Goal: Task Accomplishment & Management: Complete application form

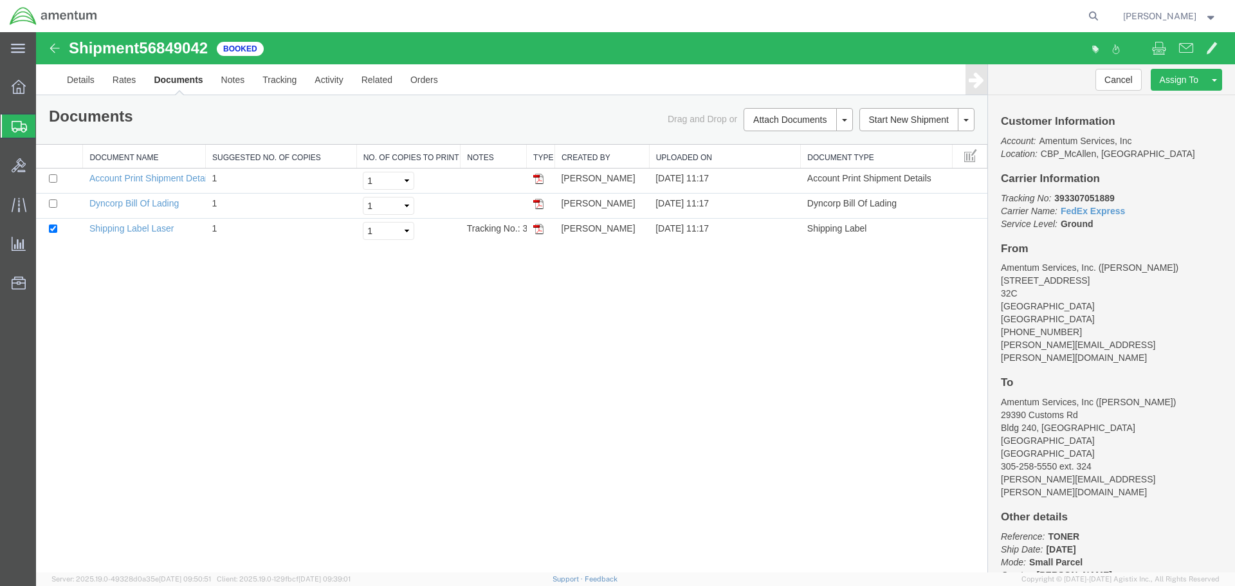
click at [0, 0] on span "Create Shipment" at bounding box center [0, 0] width 0 height 0
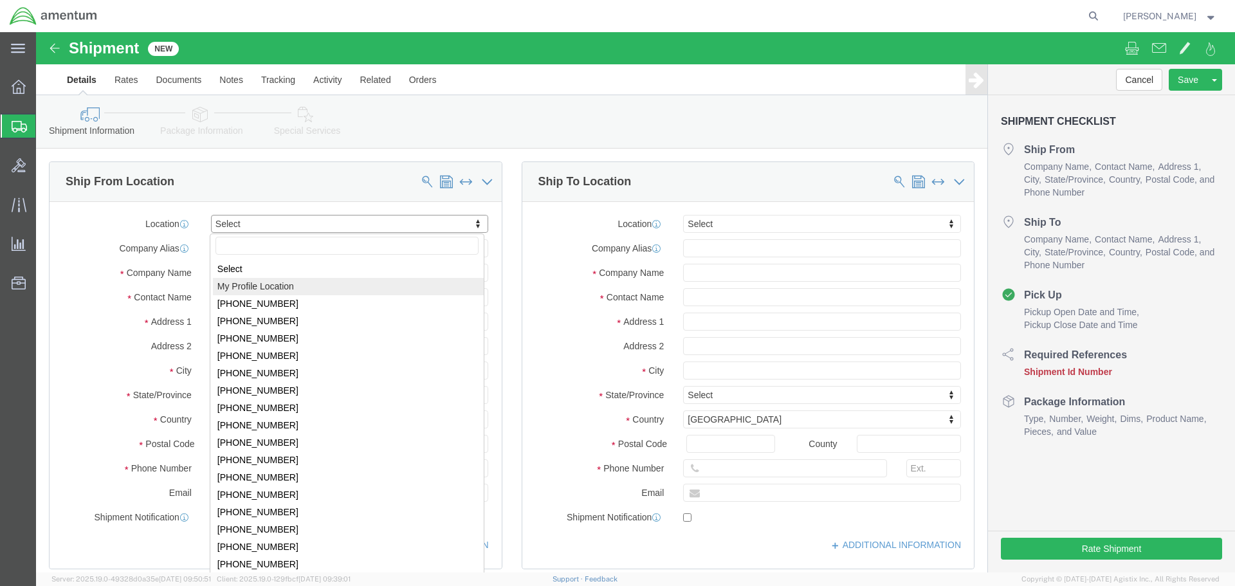
select select "MYPROFILE"
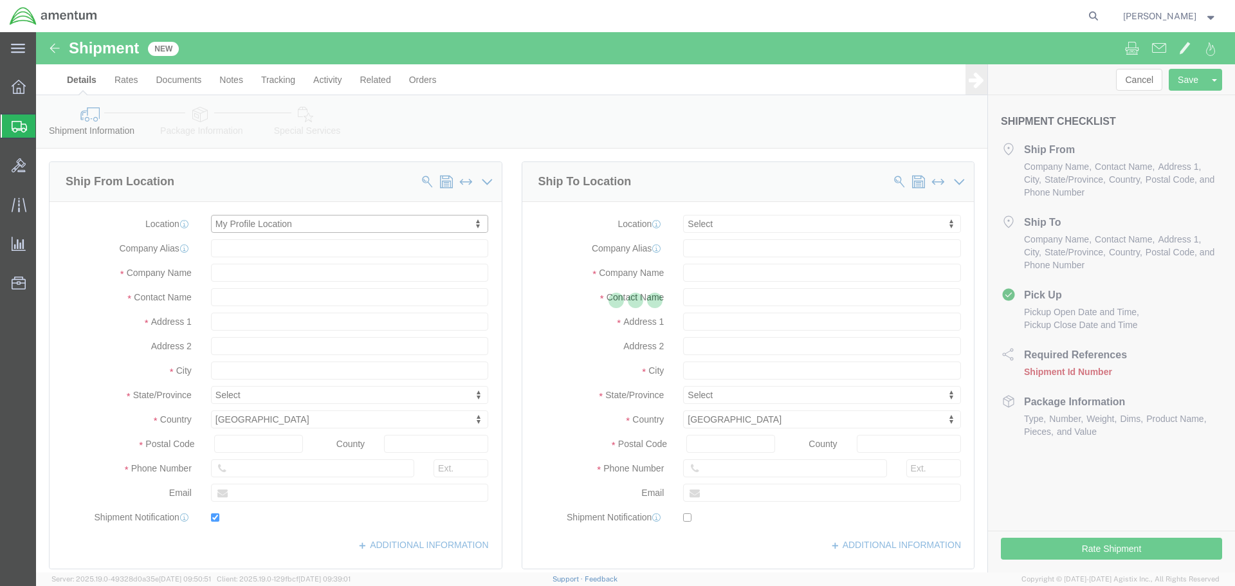
type input "[STREET_ADDRESS]"
type input "32C"
type input "78503"
type input "[PHONE_NUMBER]"
type input "[PERSON_NAME][EMAIL_ADDRESS][PERSON_NAME][DOMAIN_NAME]"
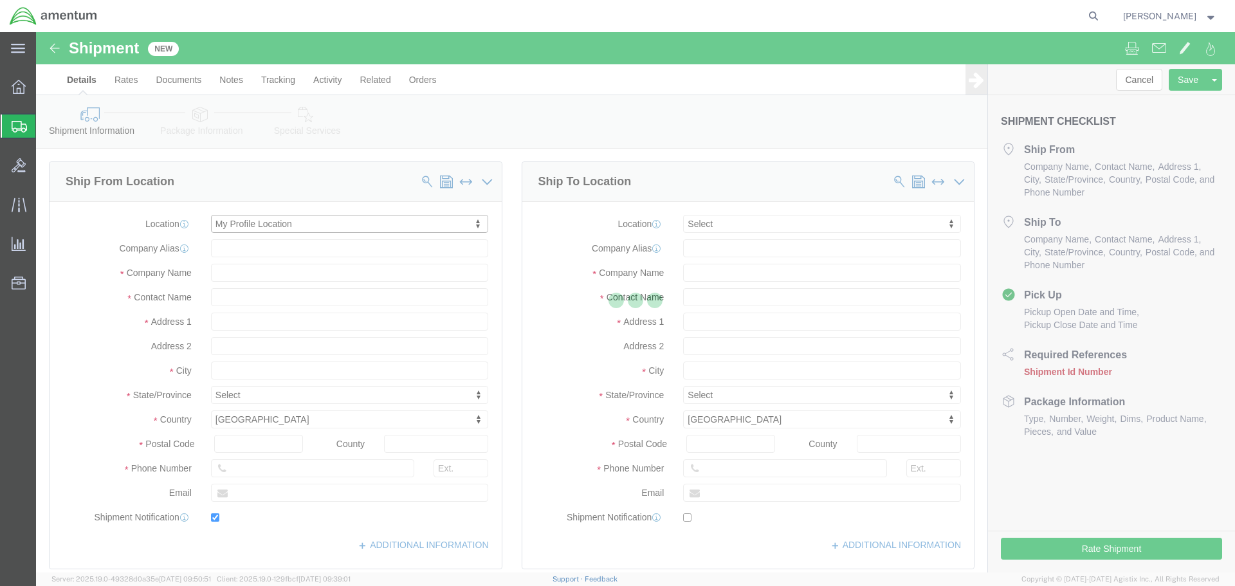
checkbox input "true"
type input "Amentum Services, Inc."
type input "[PERSON_NAME]"
type input "McAllen"
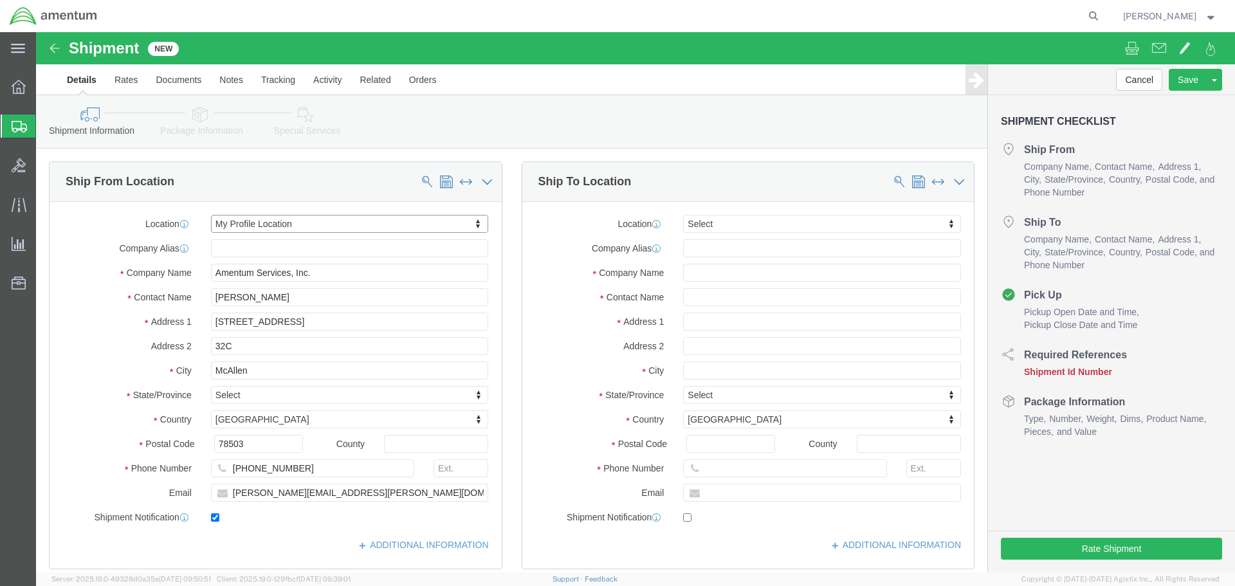
select select "[GEOGRAPHIC_DATA]"
click input "text"
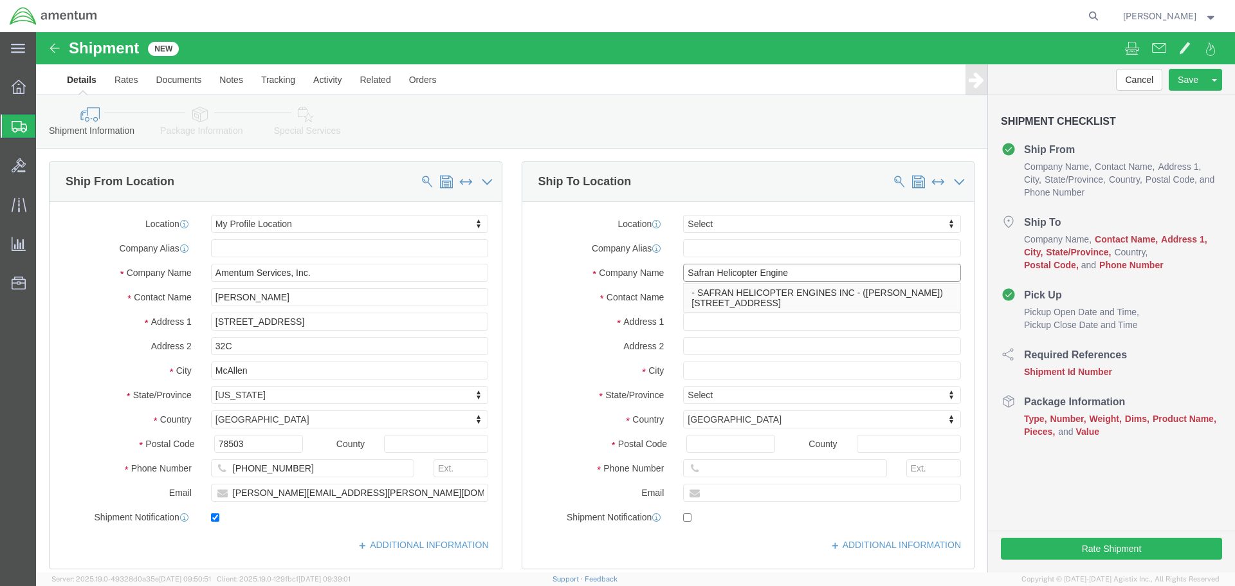
type input "Safran Helicopter Engines"
drag, startPoint x: 724, startPoint y: 273, endPoint x: 355, endPoint y: 455, distance: 411.1
click p "- SAFRAN HELICOPTER ENGINES INC - ([PERSON_NAME]) [STREET_ADDRESS]"
type input "[STREET_ADDRESS]"
type input "75052"
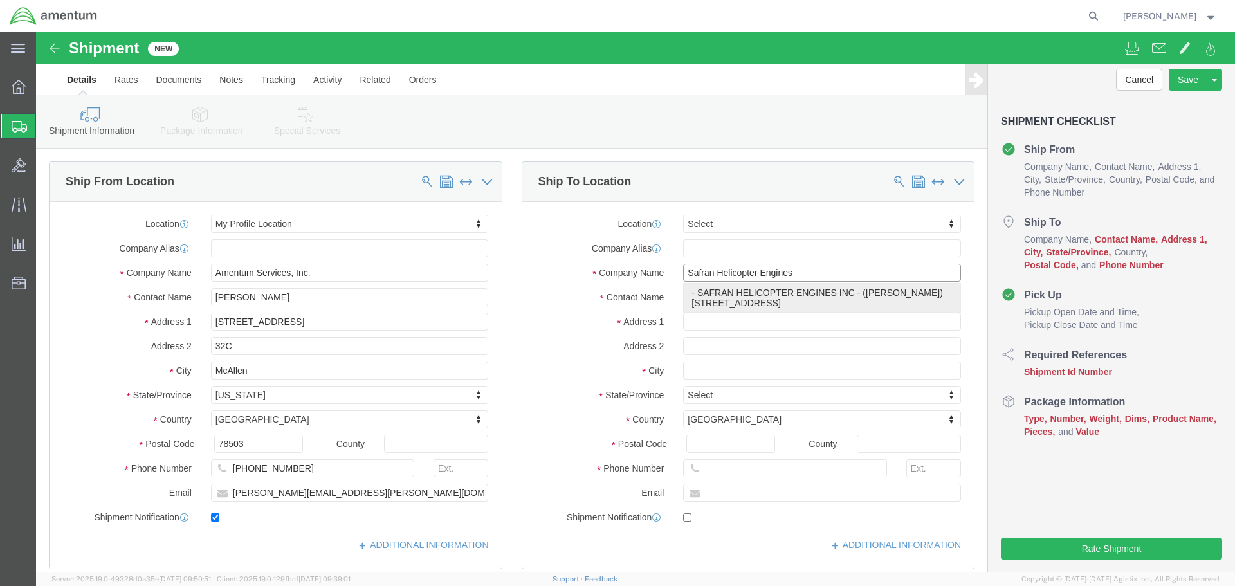
type input "[PHONE_NUMBER]"
type input "SAFRAN HELICOPTER ENGINES INC"
type input "[PERSON_NAME]"
type input "[GEOGRAPHIC_DATA]"
select select "[GEOGRAPHIC_DATA]"
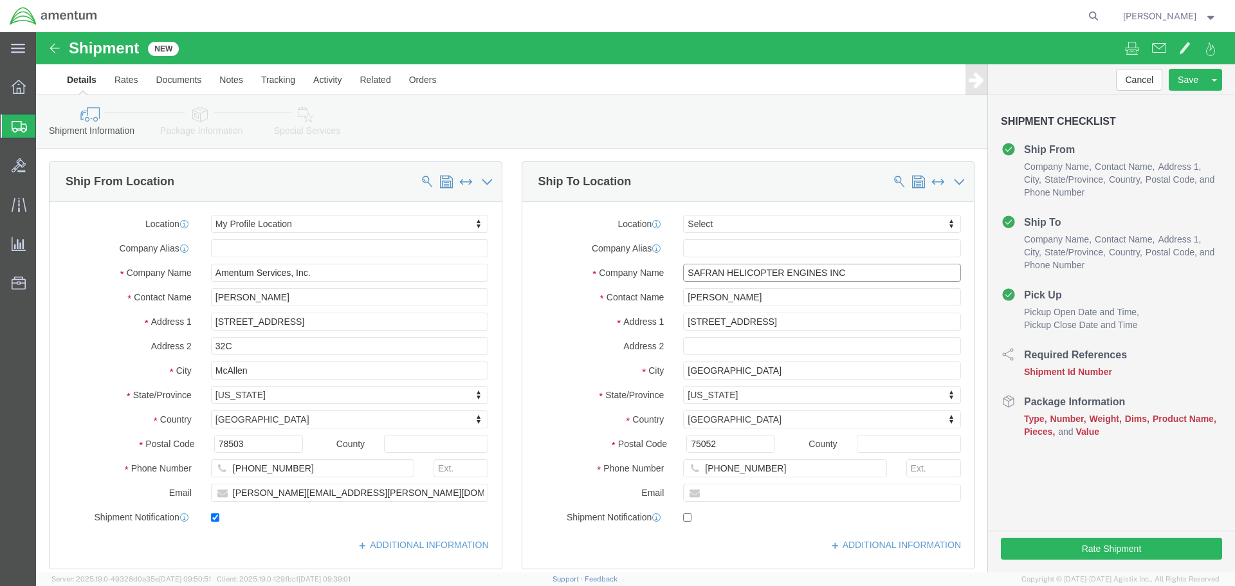
type input "SAFRAN HELICOPTER ENGINES INC"
drag, startPoint x: 729, startPoint y: 263, endPoint x: 614, endPoint y: 258, distance: 115.9
click div "Contact Name [PERSON_NAME]"
type input "[PERSON_NAME]"
click input "[PHONE_NUMBER]"
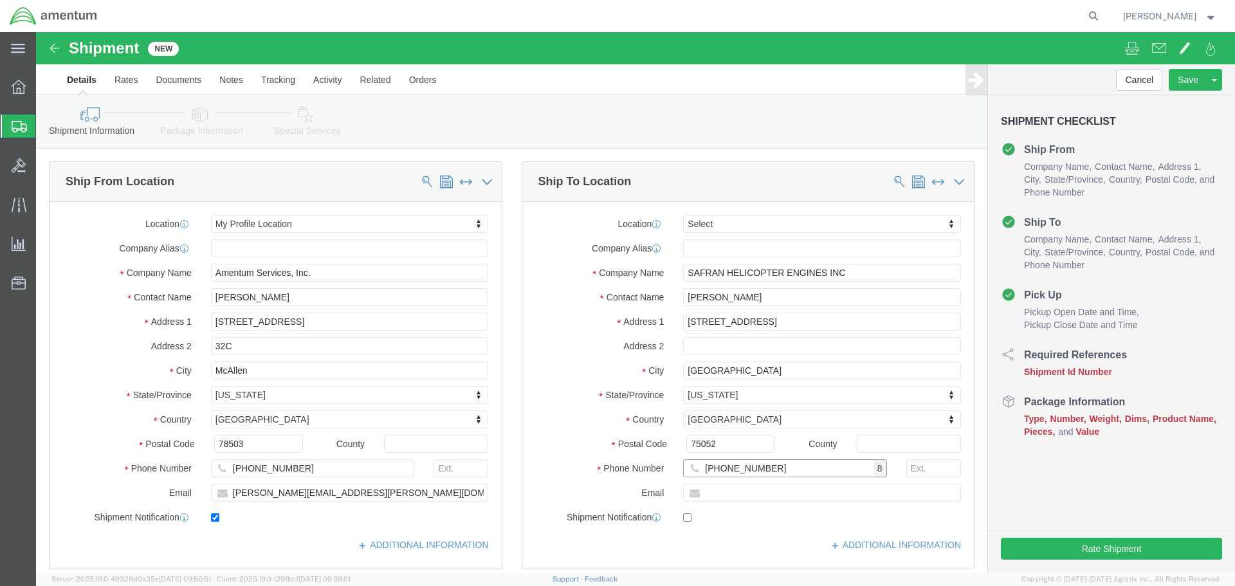
type input "[PHONE_NUMBER]"
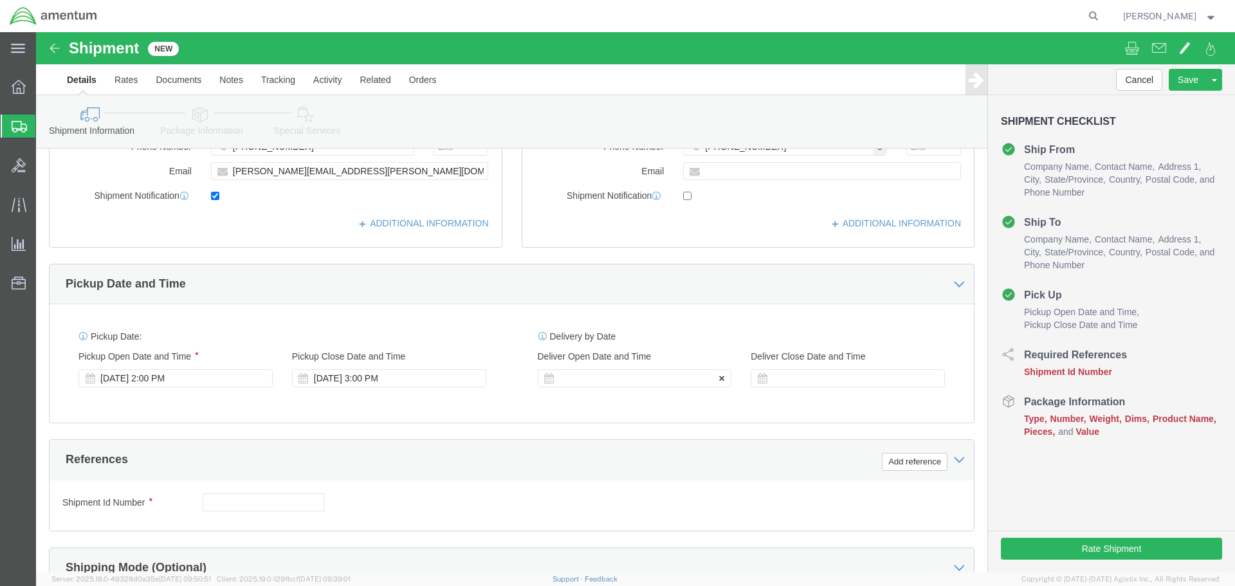
click div
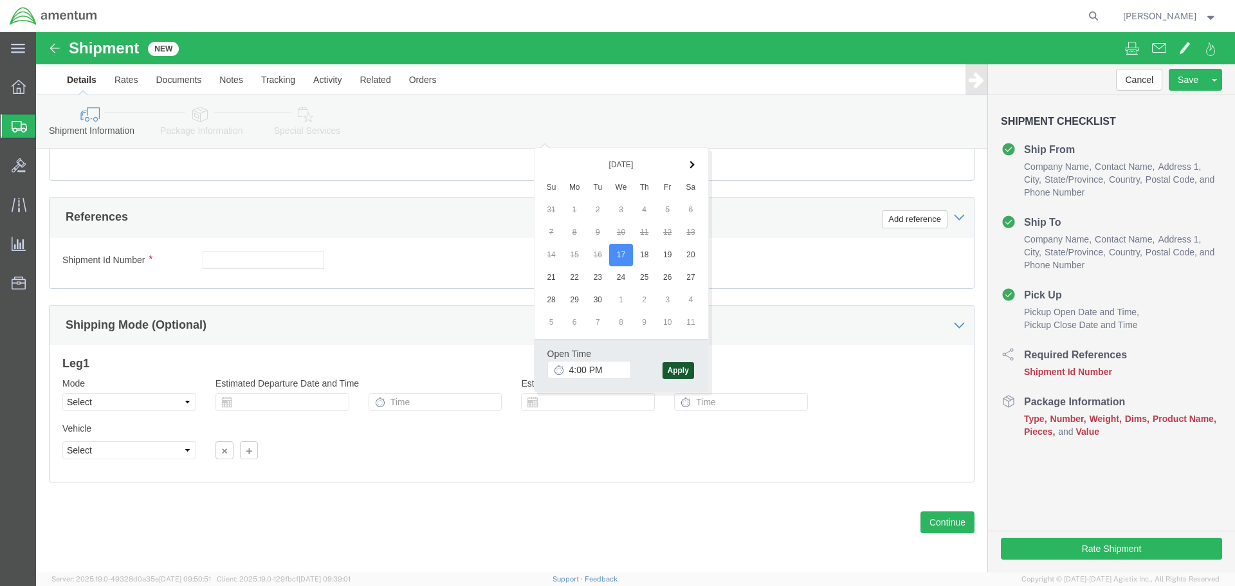
click button "Apply"
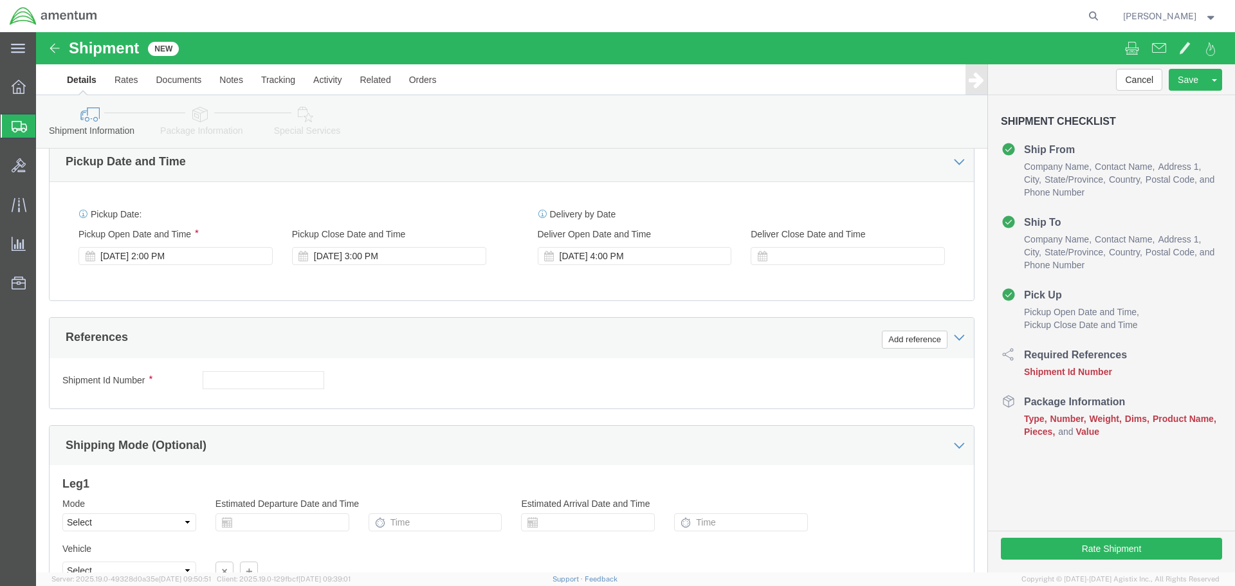
scroll to position [435, 0]
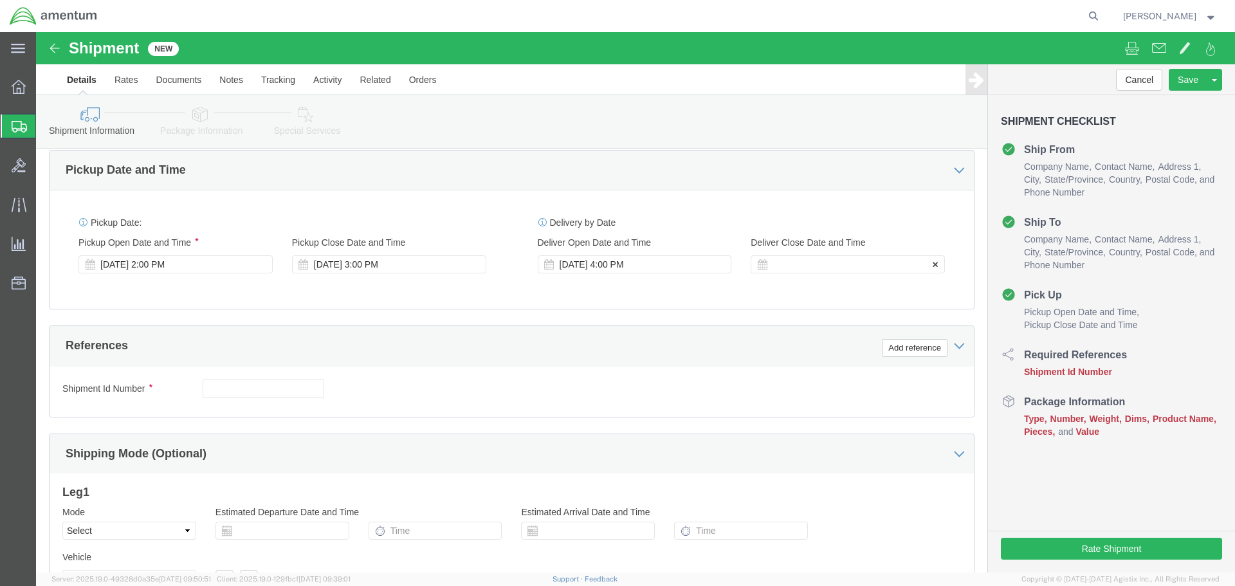
click div
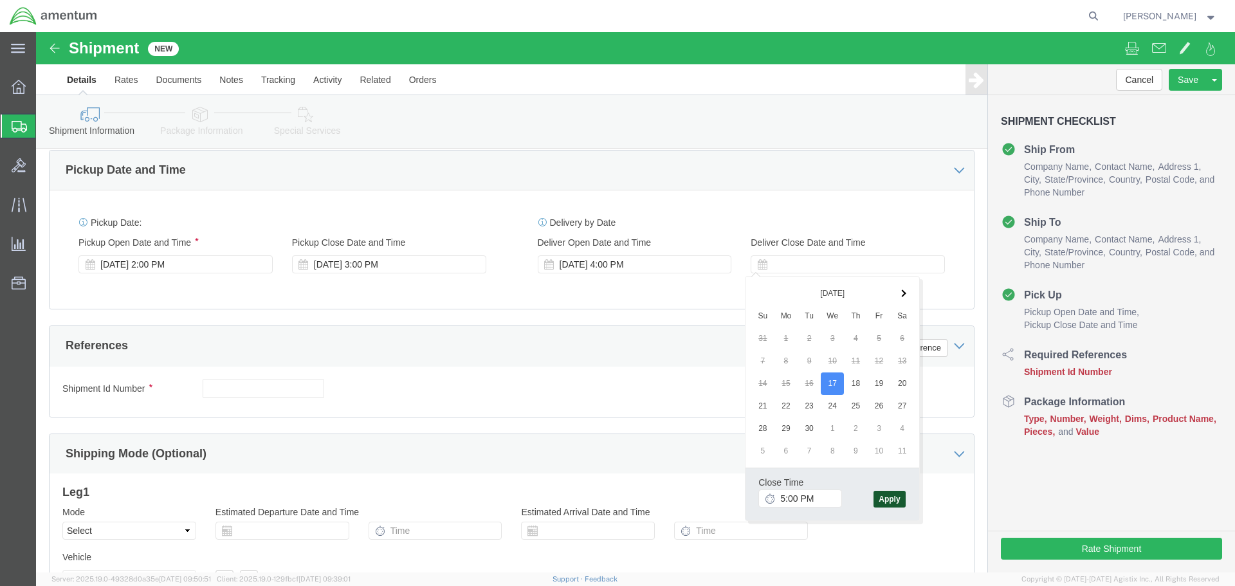
click button "Apply"
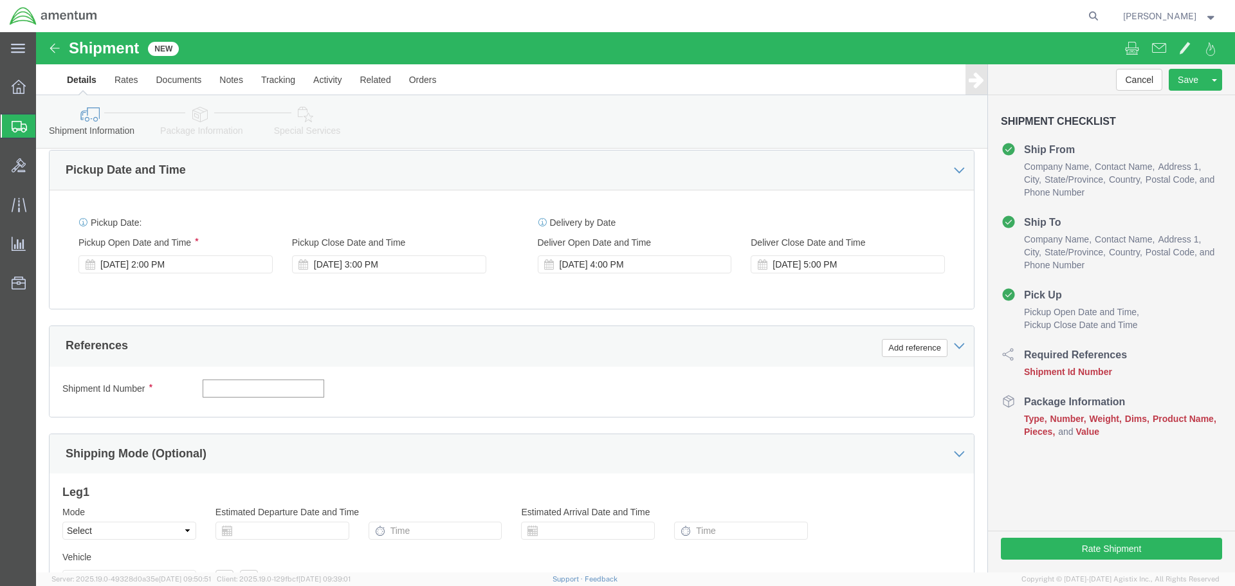
click input "text"
type input "r"
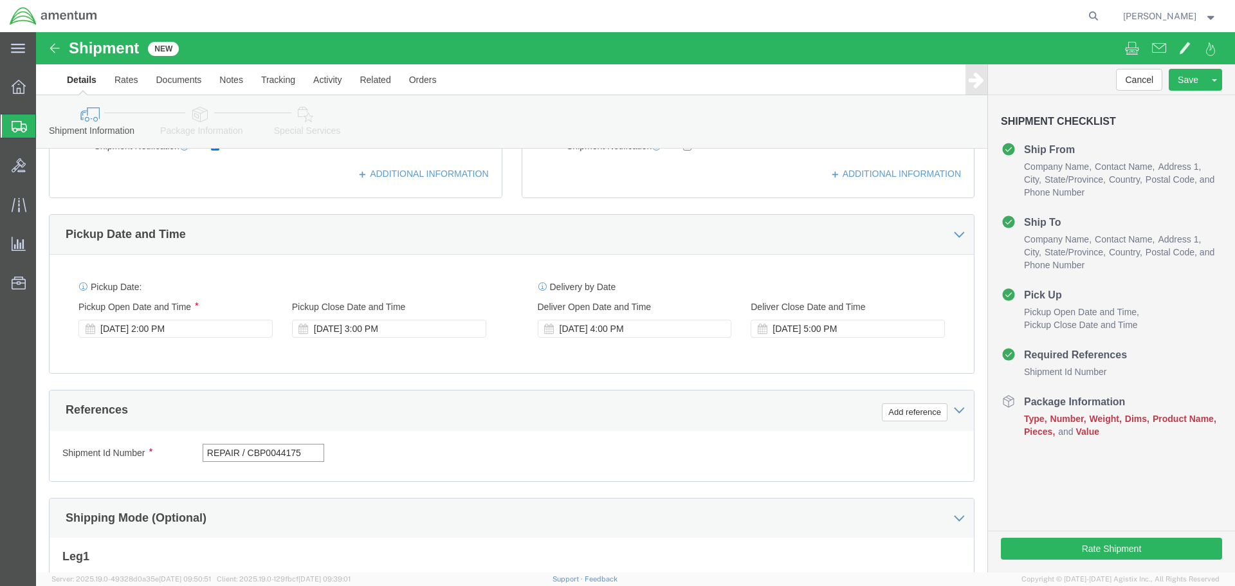
drag, startPoint x: 279, startPoint y: 415, endPoint x: 130, endPoint y: 429, distance: 149.9
click div "Shipment Id Number REPAIR / CBP0044175"
type input "REPAIR / CBP0044175"
click button "Add reference"
click select "Select Account Type Activity ID Airline Appointment Number ASN Batch Request # …"
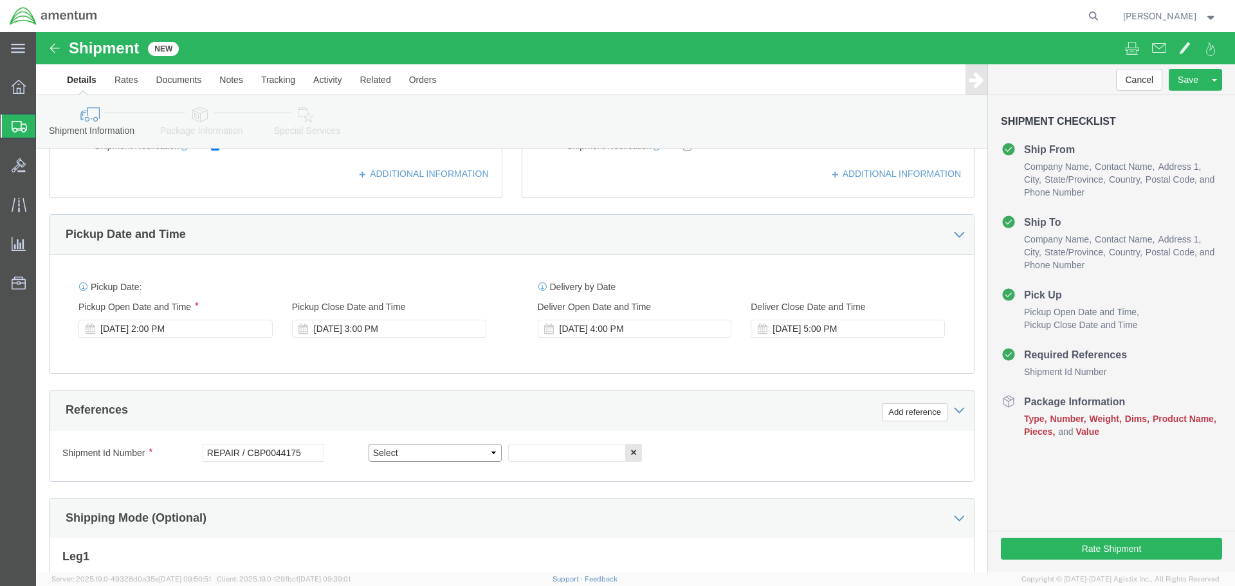
select select "DEPT"
click select "Select Account Type Activity ID Airline Appointment Number ASN Batch Request # …"
click input "text"
paste input "REPAIR / CBP0044175"
type input "REPAIR / CBP0044175"
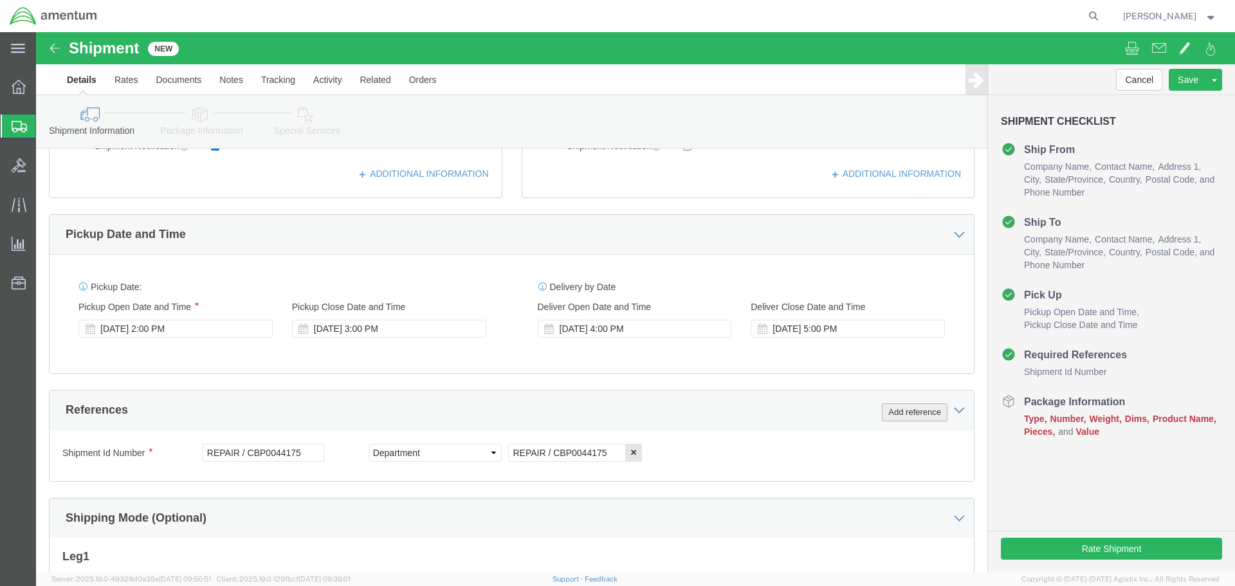
click button "Add reference"
click select "Select Account Type Activity ID Airline Appointment Number ASN Batch Request # …"
select select "CUSTREF"
click select "Select Account Type Activity ID Airline Appointment Number ASN Batch Request # …"
click input "text"
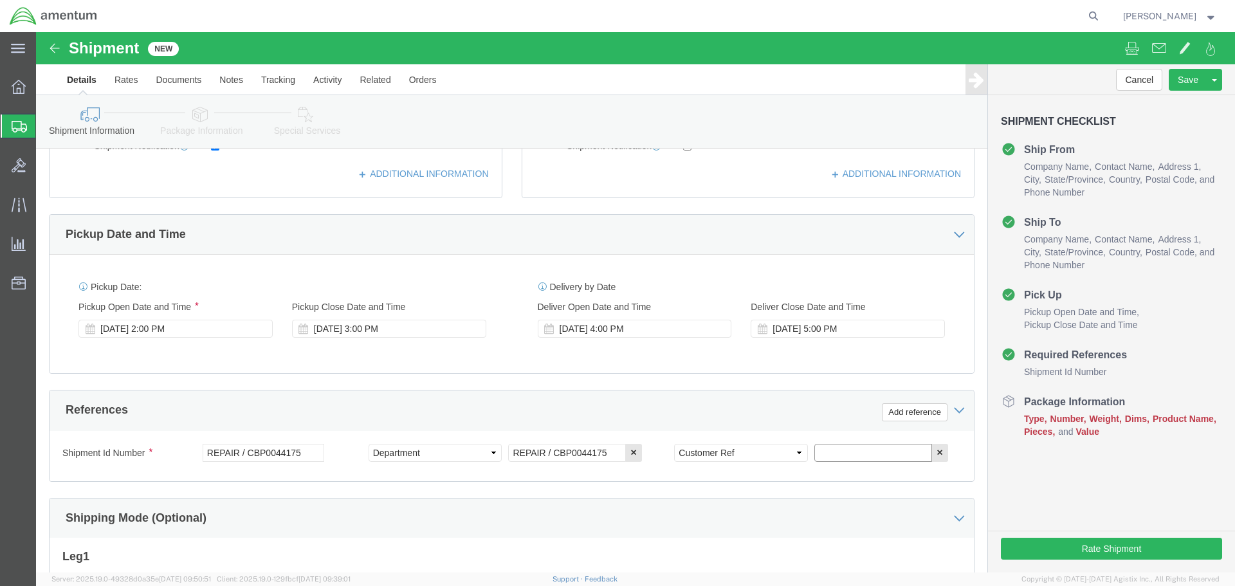
paste input "REPAIR / CBP0044175"
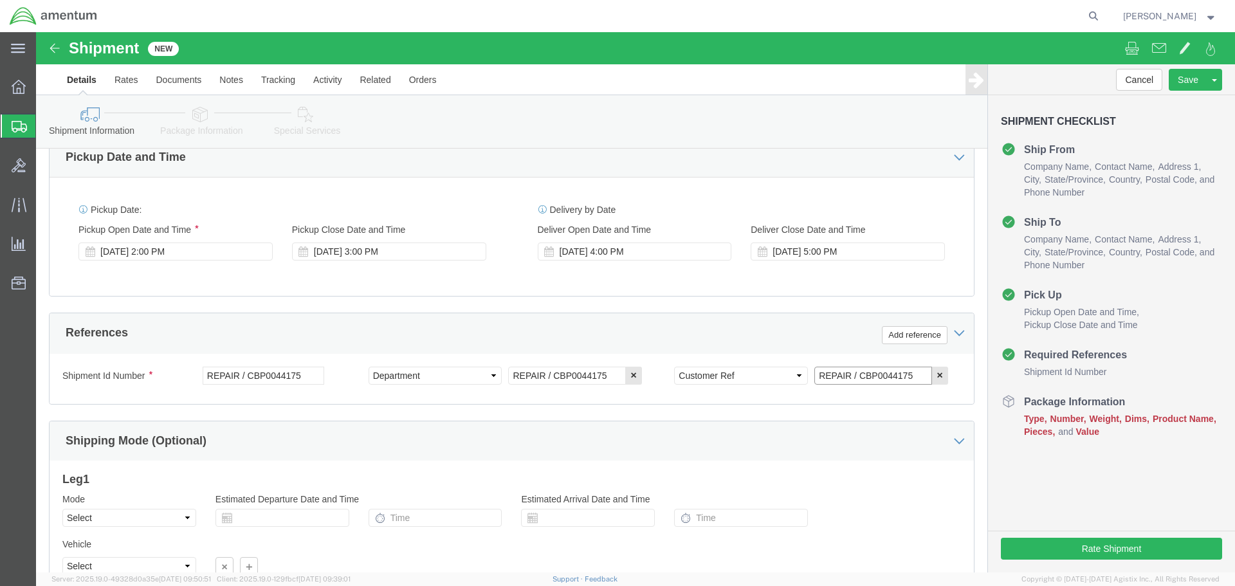
scroll to position [564, 0]
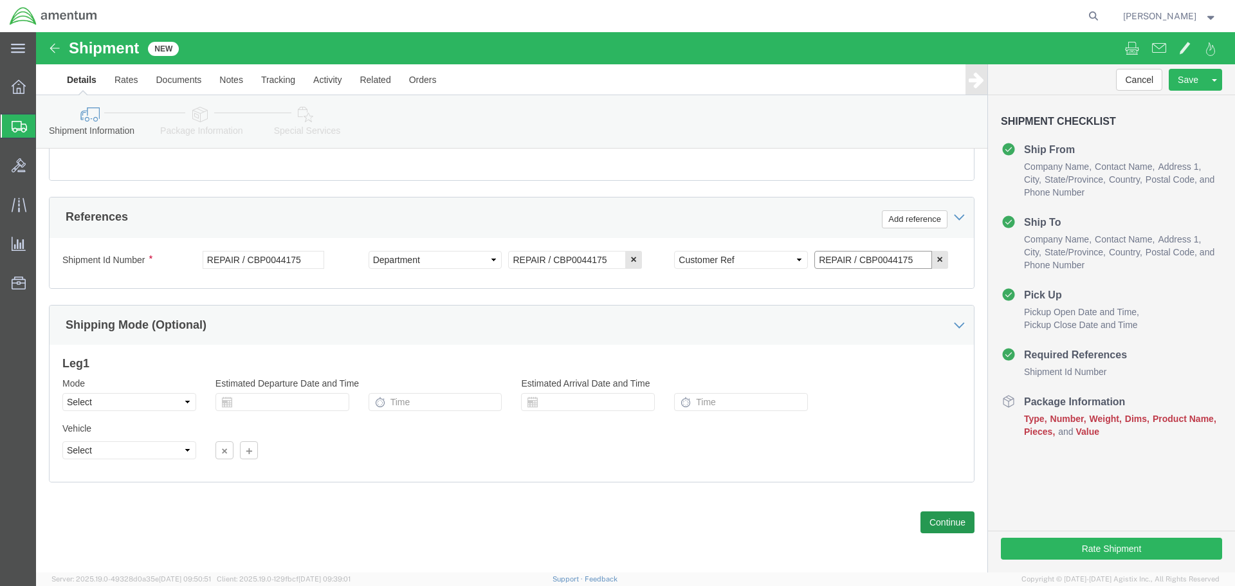
type input "REPAIR / CBP0044175"
click button "Continue"
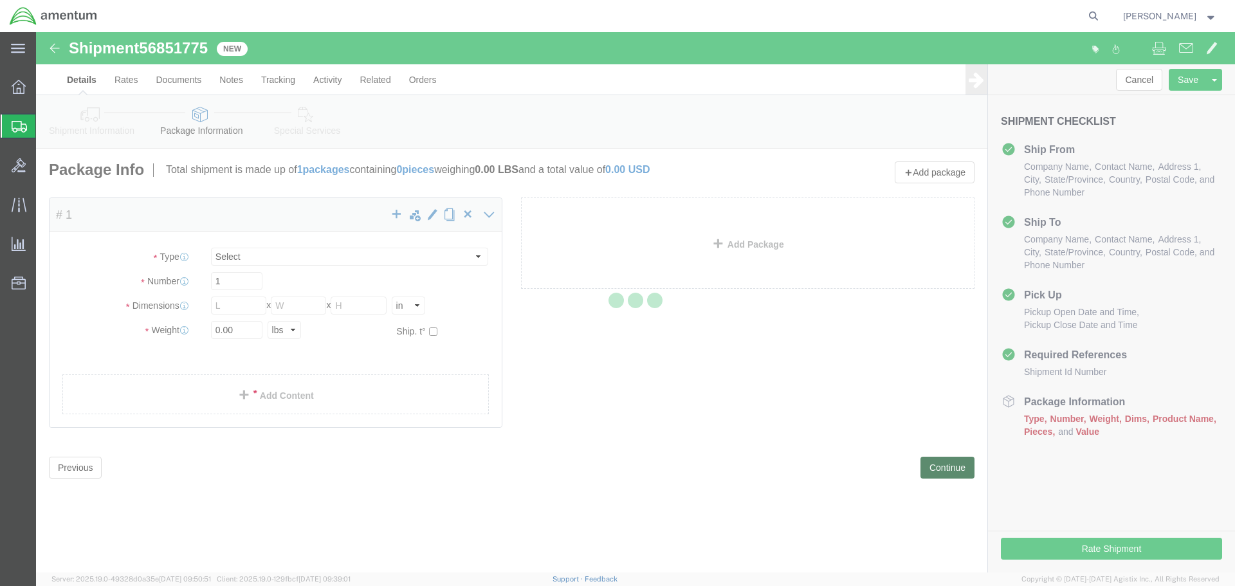
select select "CBOX"
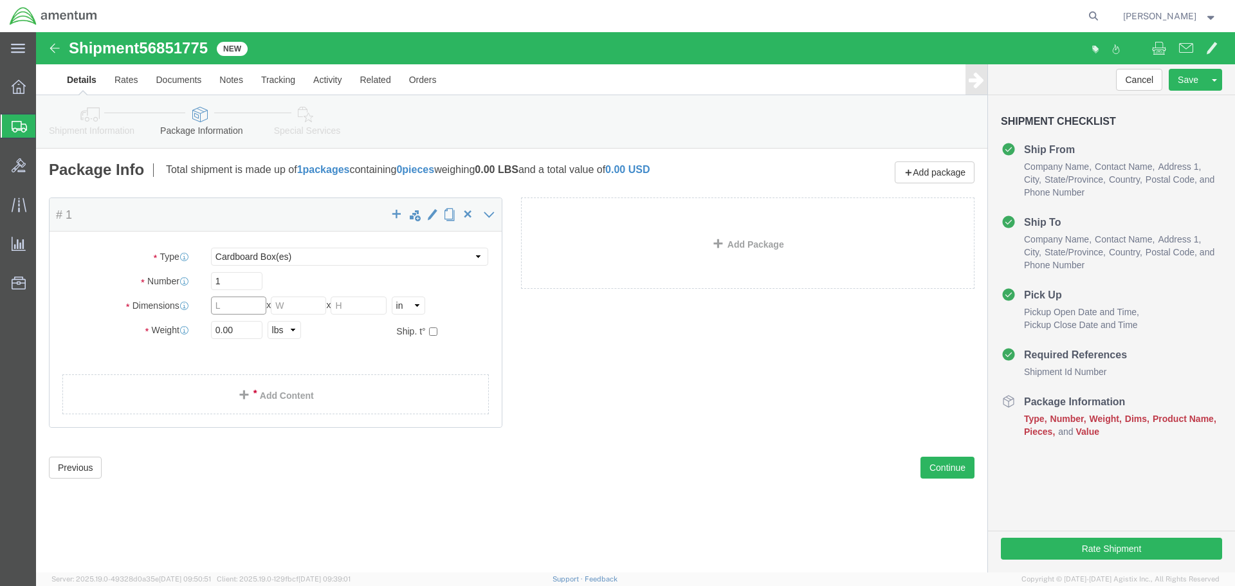
click input "text"
type input "24"
type input "18"
type input "22.3"
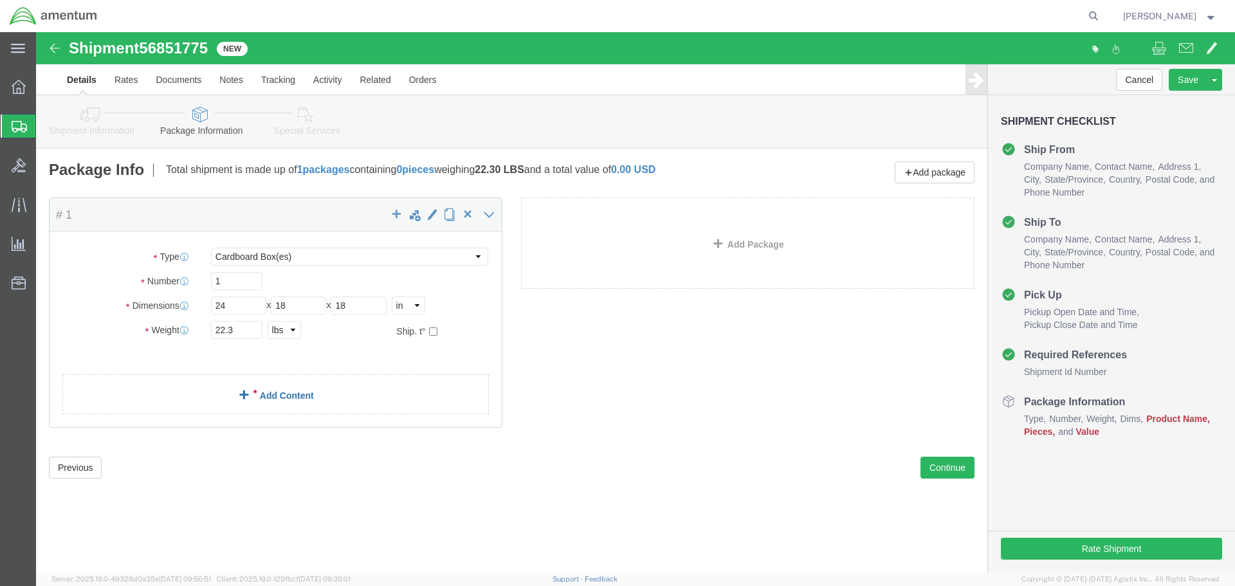
click link "Add Content"
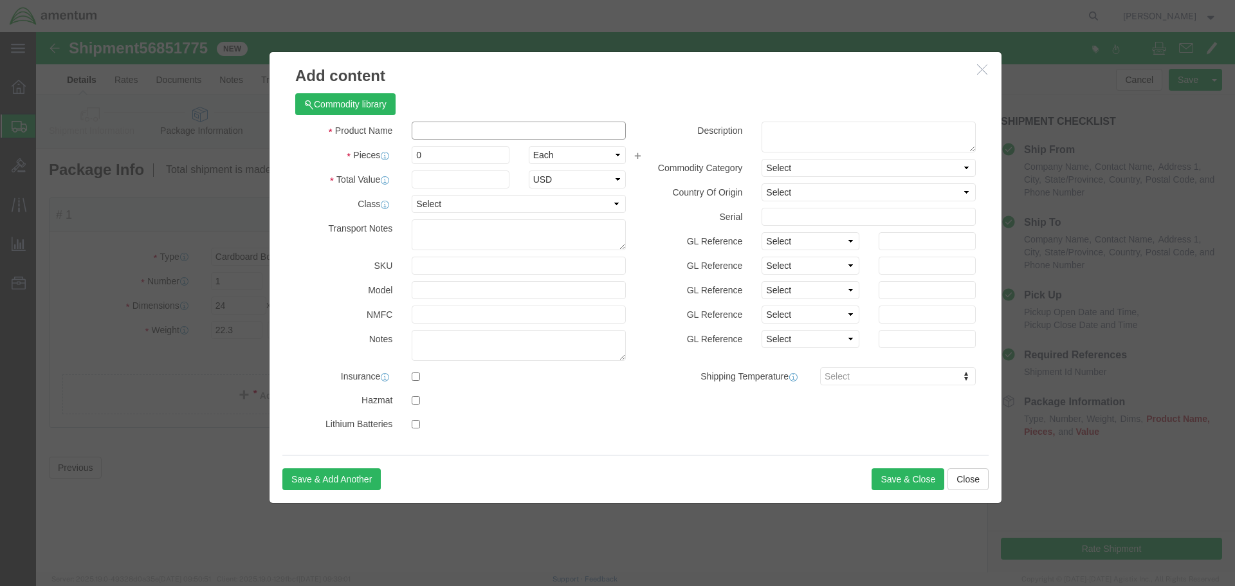
click input "text"
type input "NRFI HMU"
type input "1"
type input "10"
select select "USD"
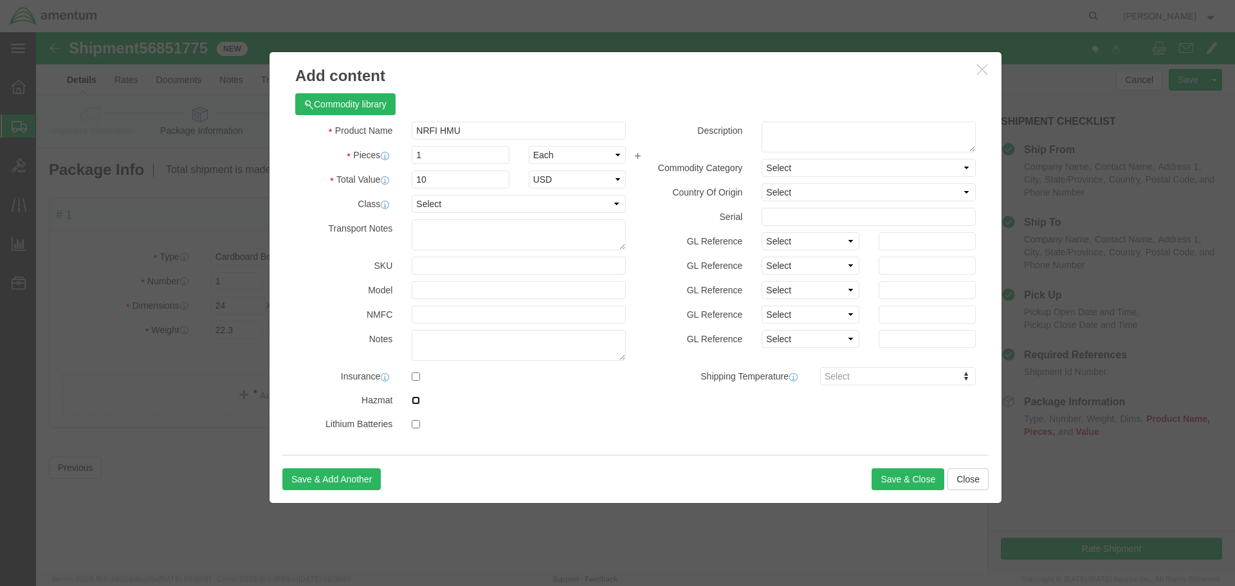
click input "checkbox"
checkbox input "true"
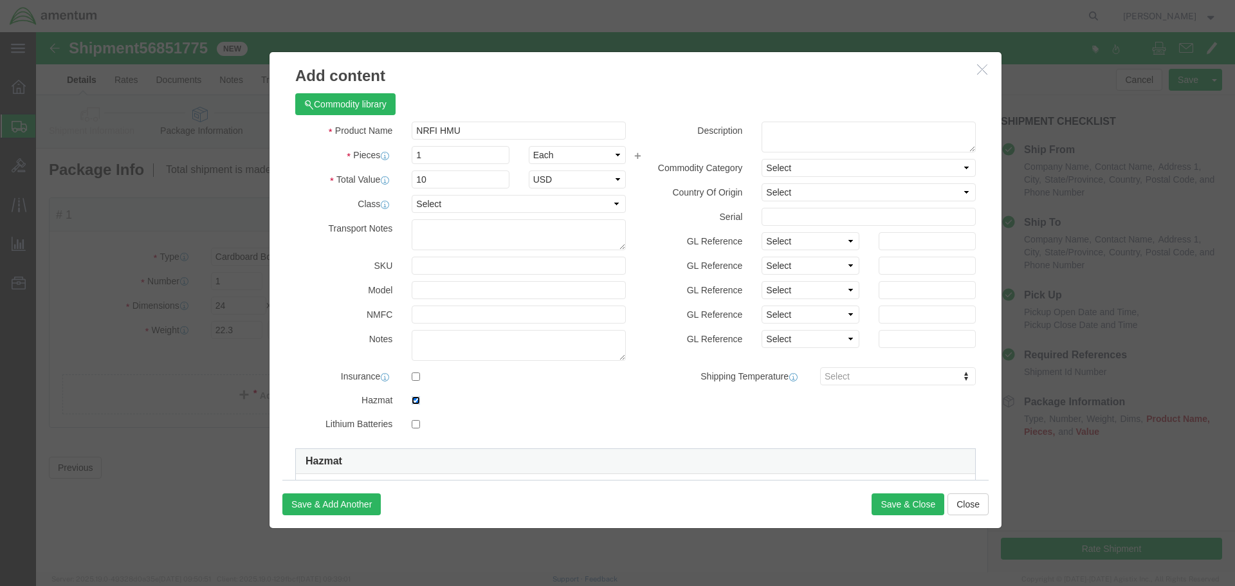
scroll to position [312, 0]
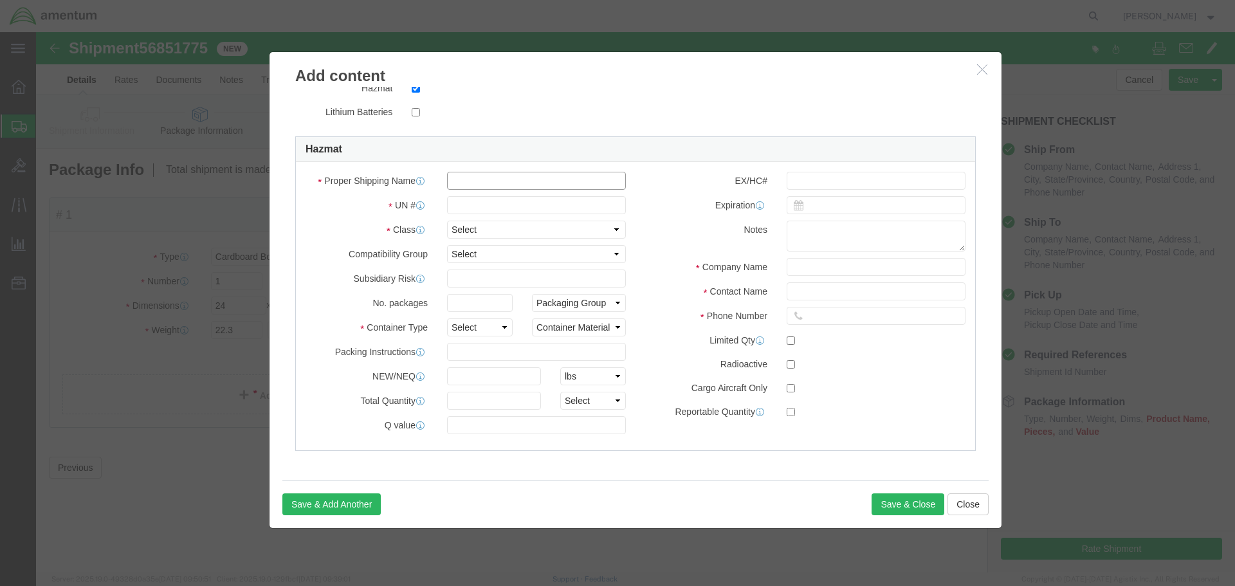
click input "text"
type input "c"
click input "Dangerous goods in aparatus"
type input "Dangerous goods in apparatus"
click input "text"
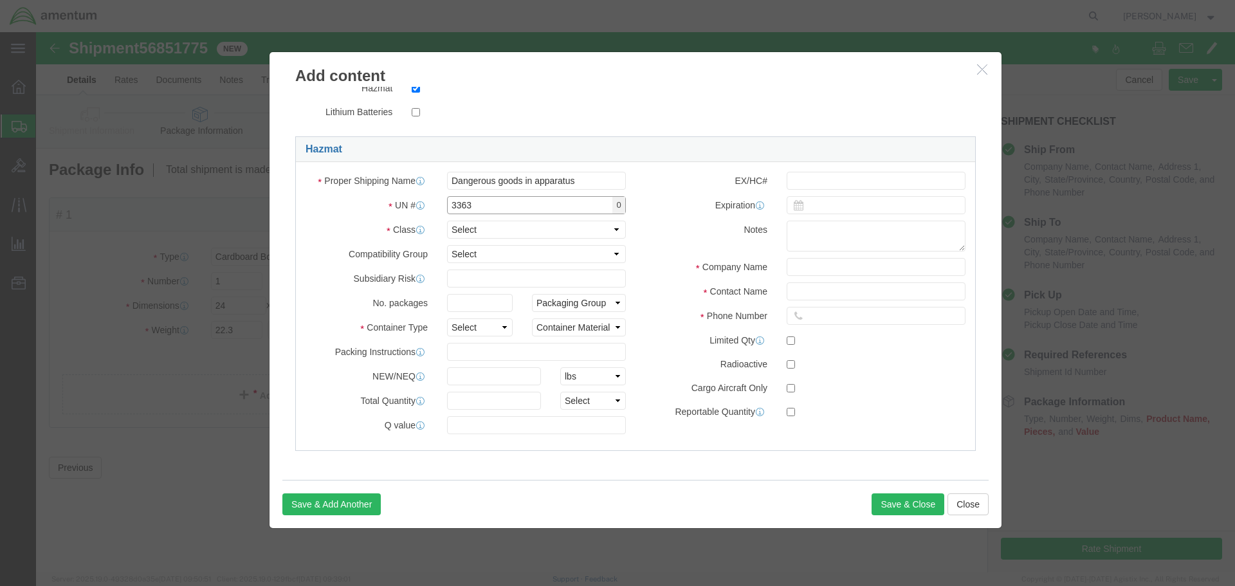
type input "3363"
click select "Select 1 Explosive 1.1 Explosive 1.2 Explosive 1.3 Explosive 1.4 Explosive 1.5 …"
select select "9 Miscellaneous"
click select "Select 1 Explosive 1.1 Explosive 1.2 Explosive 1.3 Explosive 1.4 Explosive 1.5 …"
click input "text"
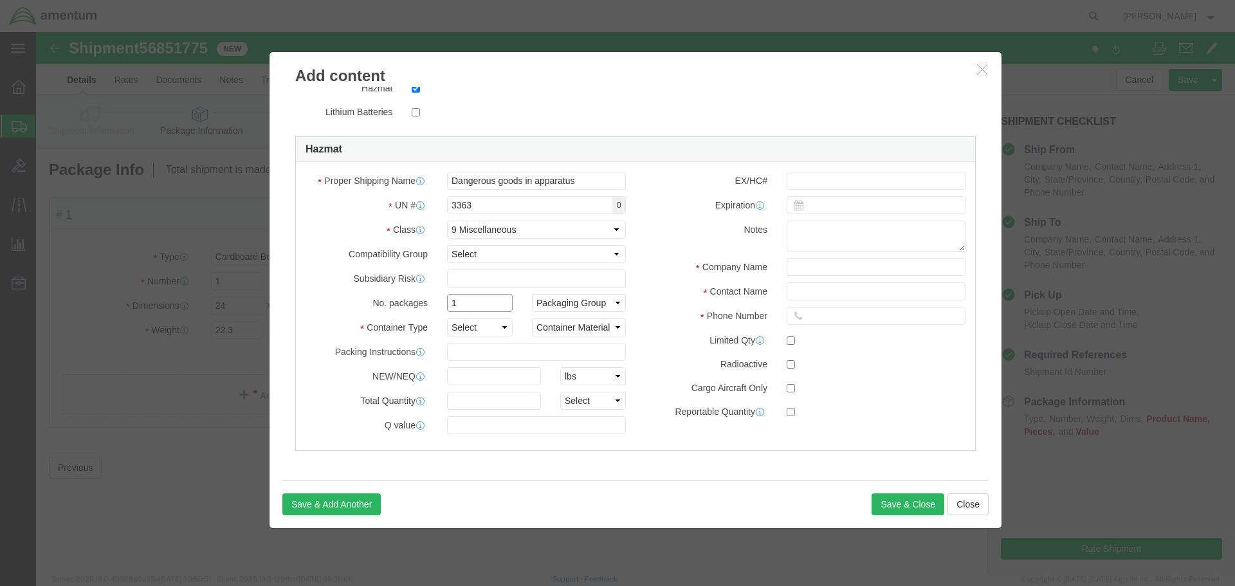
type input "1"
select select "BOXES"
select select "FIBERBOARD"
type input "955"
type input "1"
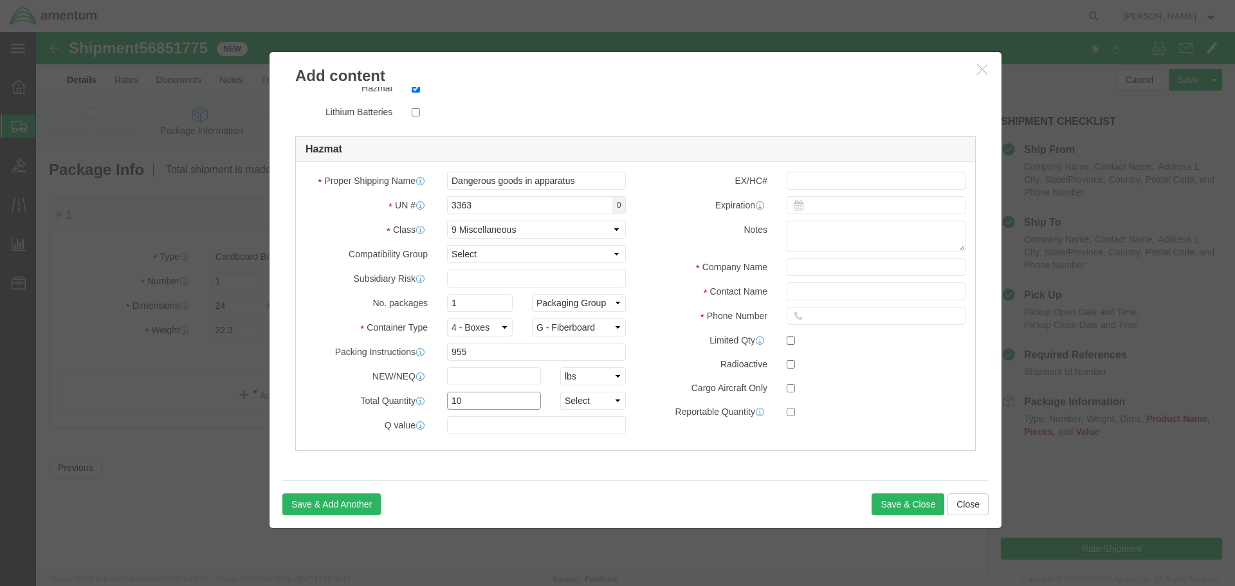
type input "10"
select select "KGS"
click input "text"
type input "CHEMTREC"
type input "CCN 216832"
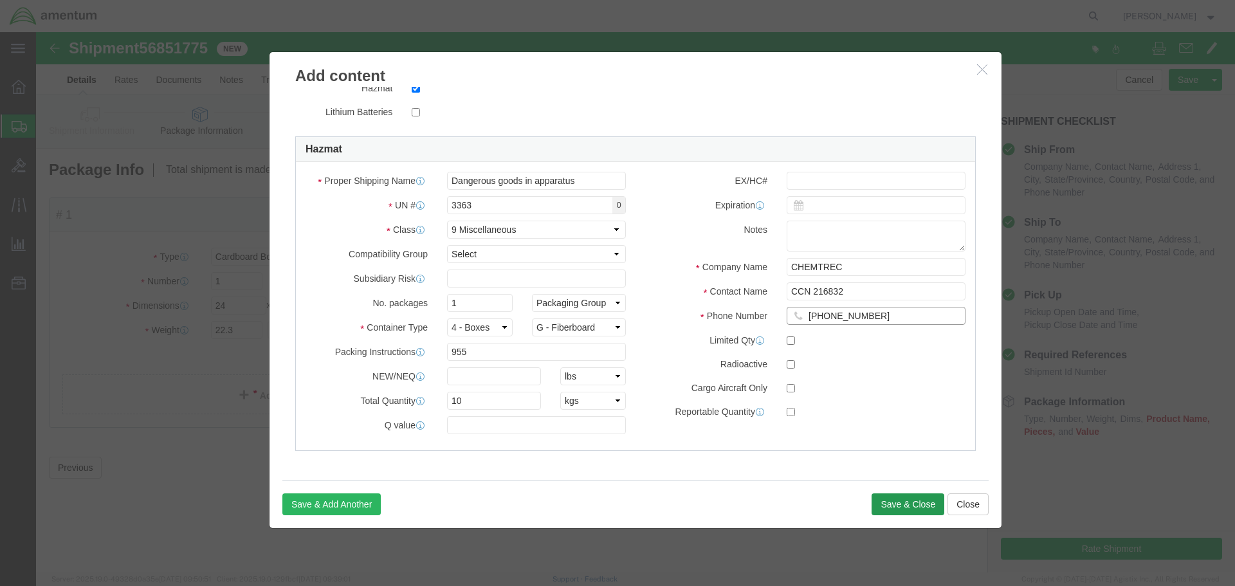
type input "[PHONE_NUMBER]"
click button "Save & Close"
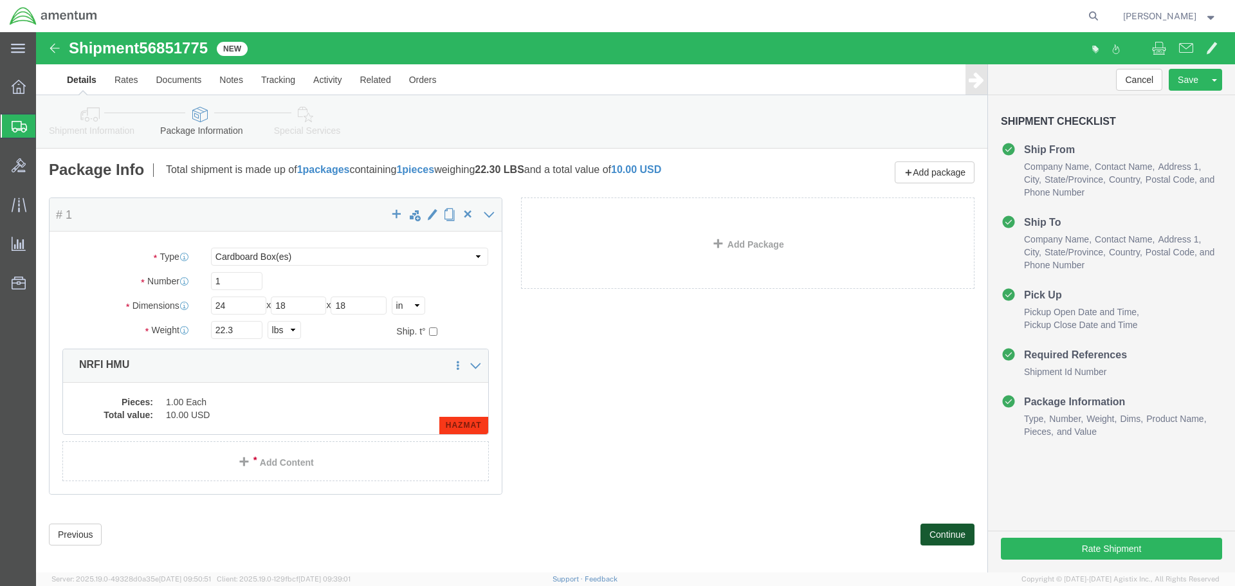
click button "Continue"
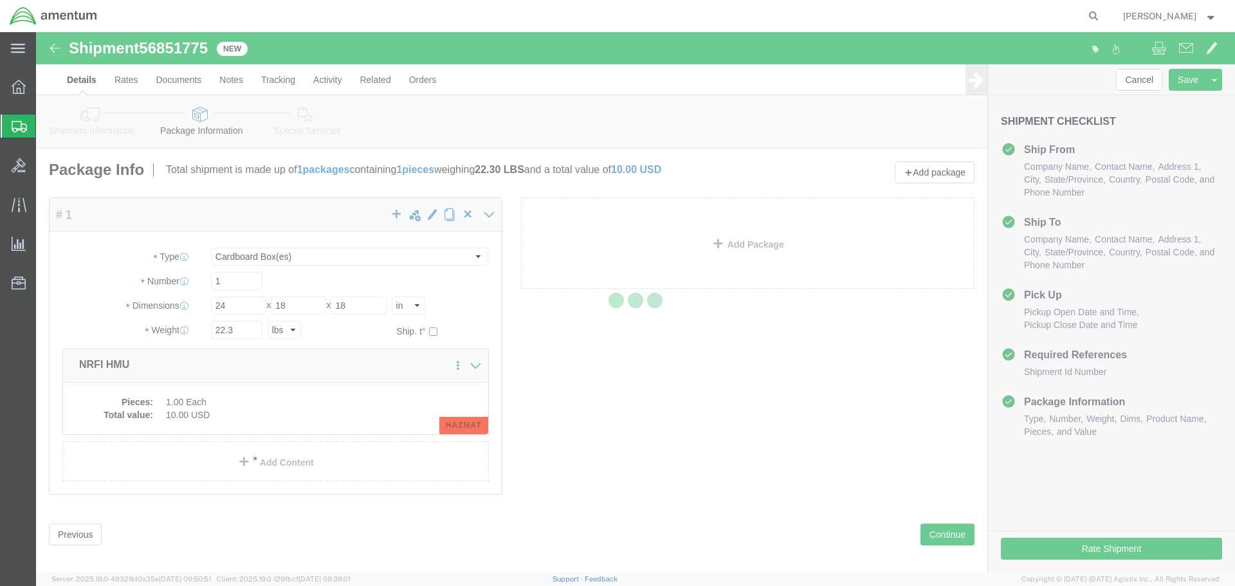
select select
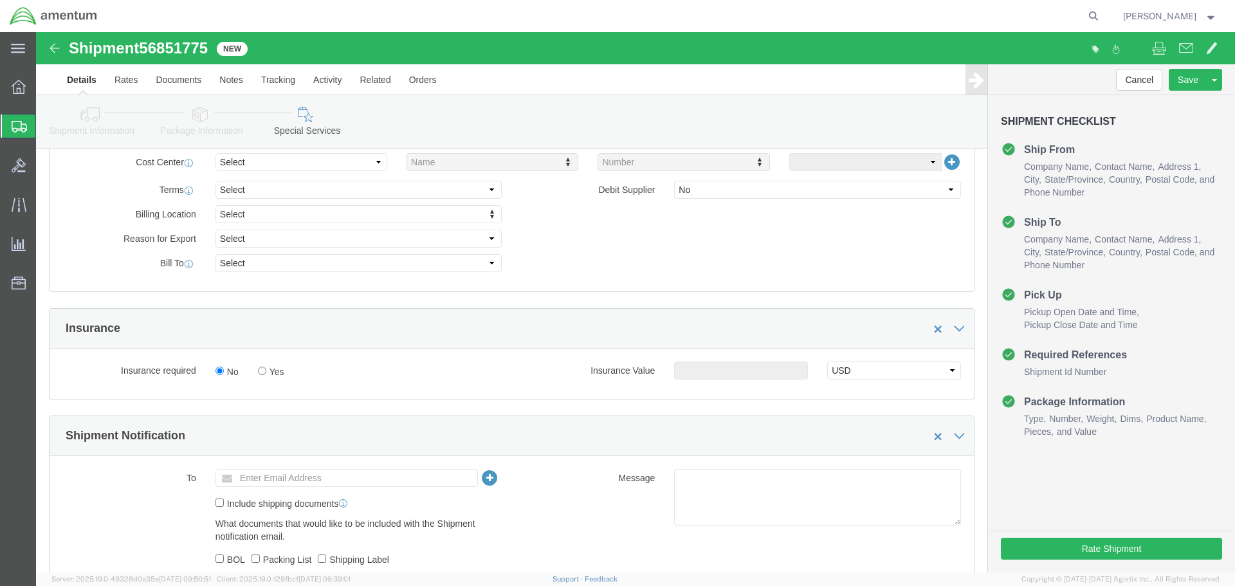
scroll to position [643, 0]
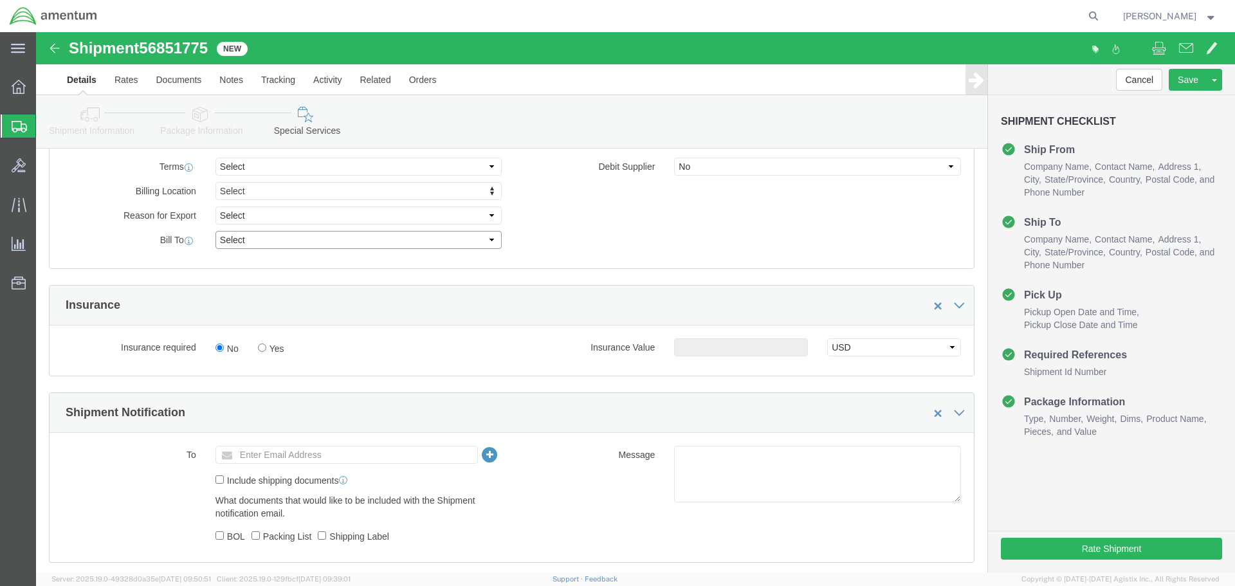
click select "Select Recipient Account Sender/Shipper Third Party Account"
select select "SHIP"
click select "Select Recipient Account Sender/Shipper Third Party Account"
click button "Rate Shipment"
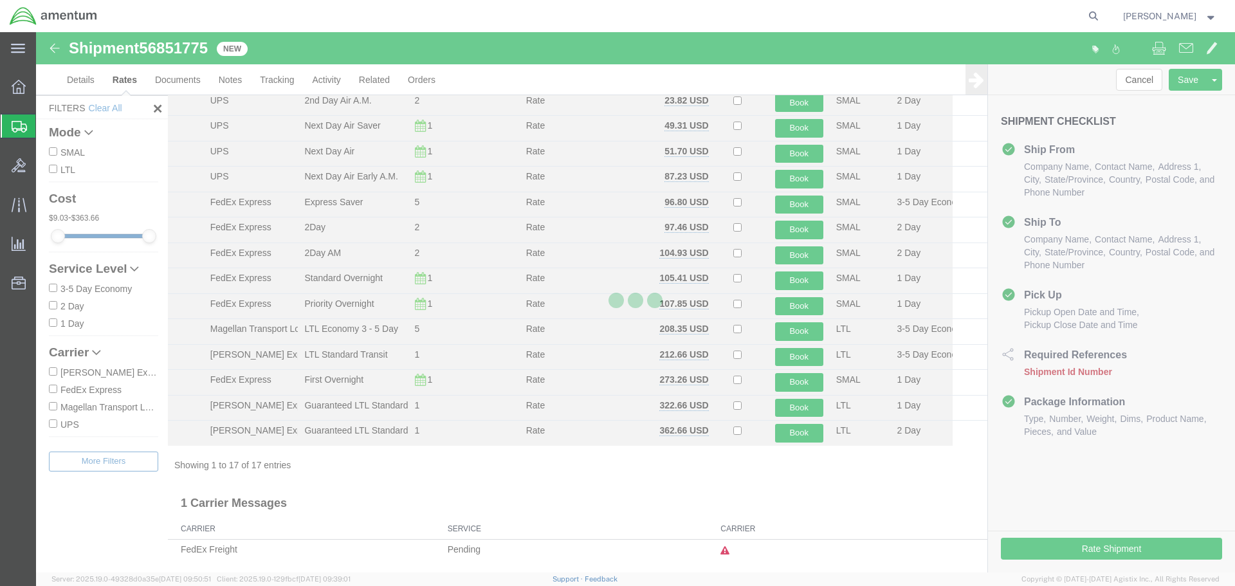
scroll to position [131, 0]
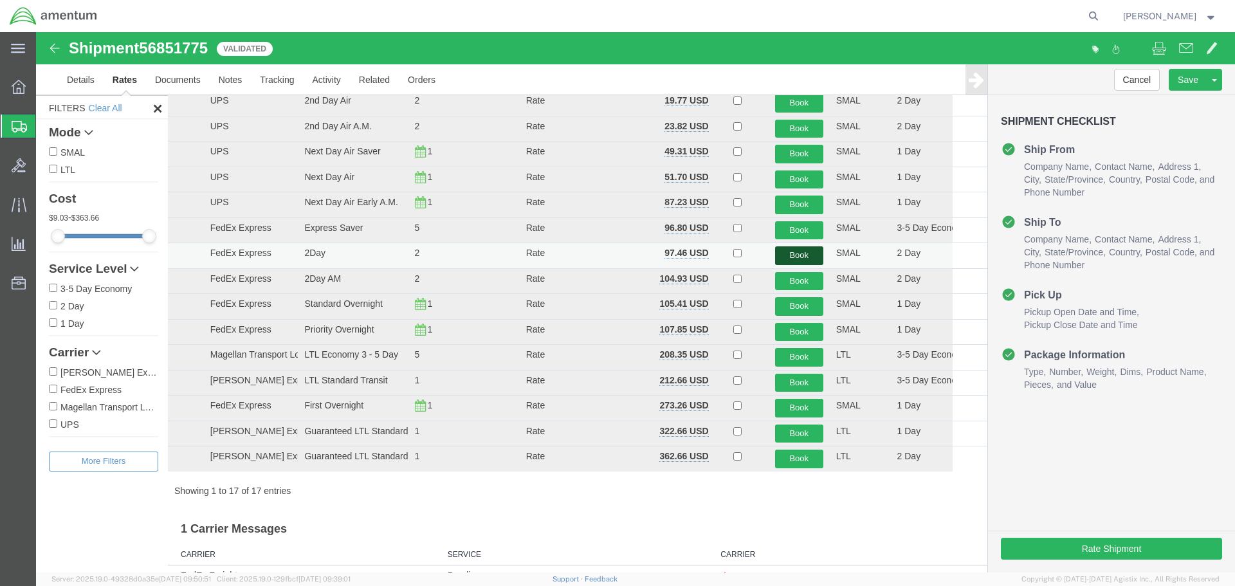
click at [788, 255] on button "Book" at bounding box center [799, 255] width 48 height 19
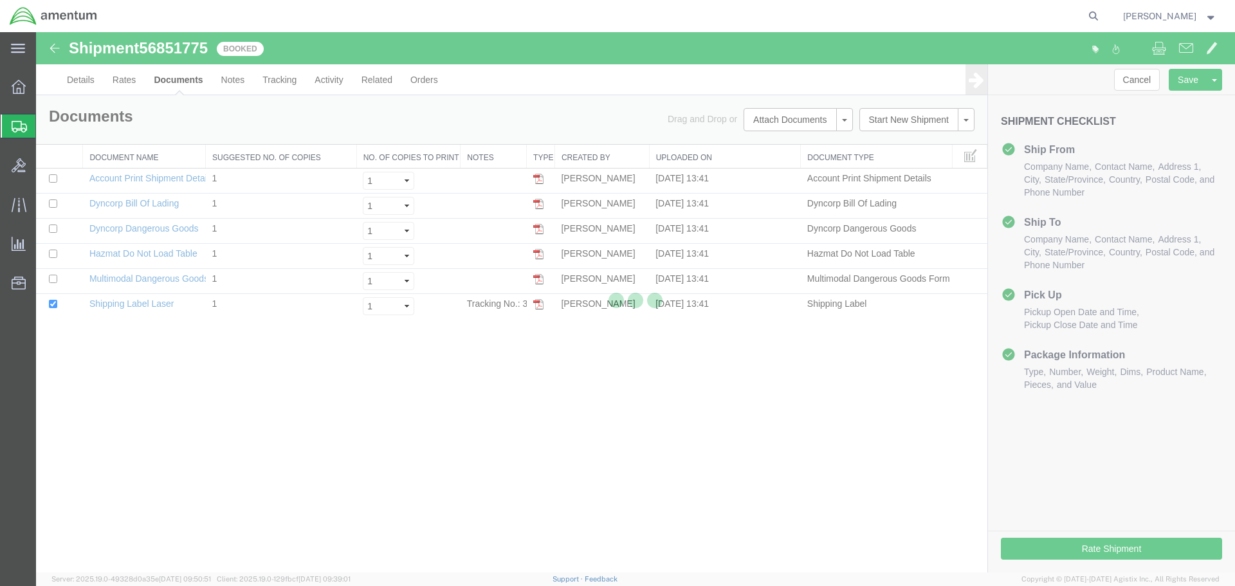
scroll to position [0, 0]
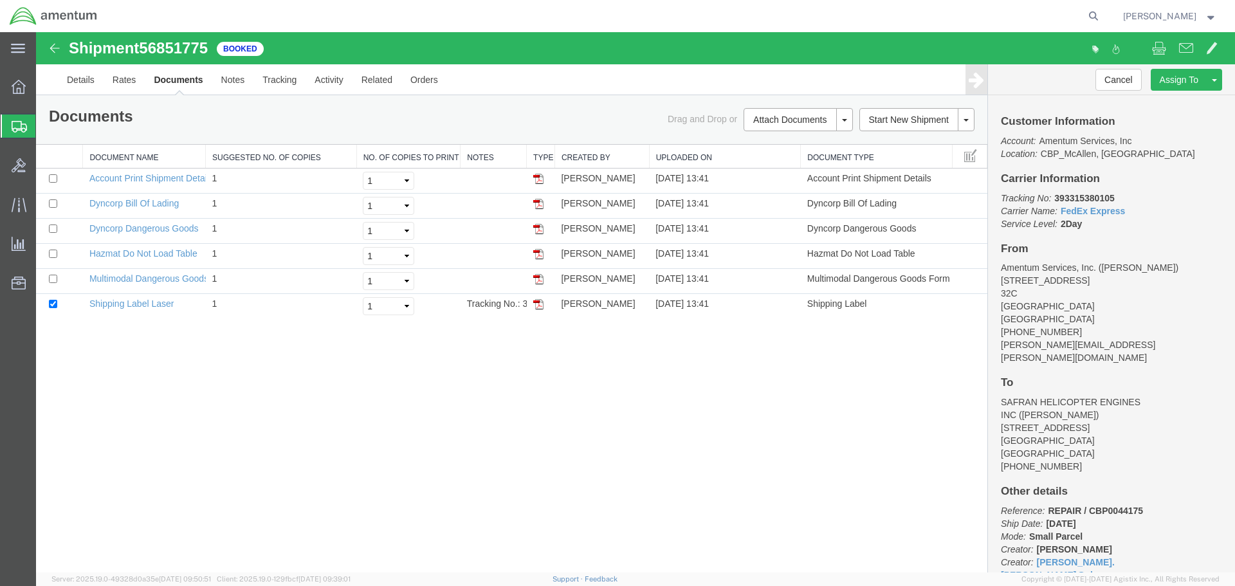
drag, startPoint x: 535, startPoint y: 303, endPoint x: 909, endPoint y: 336, distance: 375.2
click at [535, 303] on img at bounding box center [538, 304] width 10 height 10
